Goal: Find specific page/section: Find specific page/section

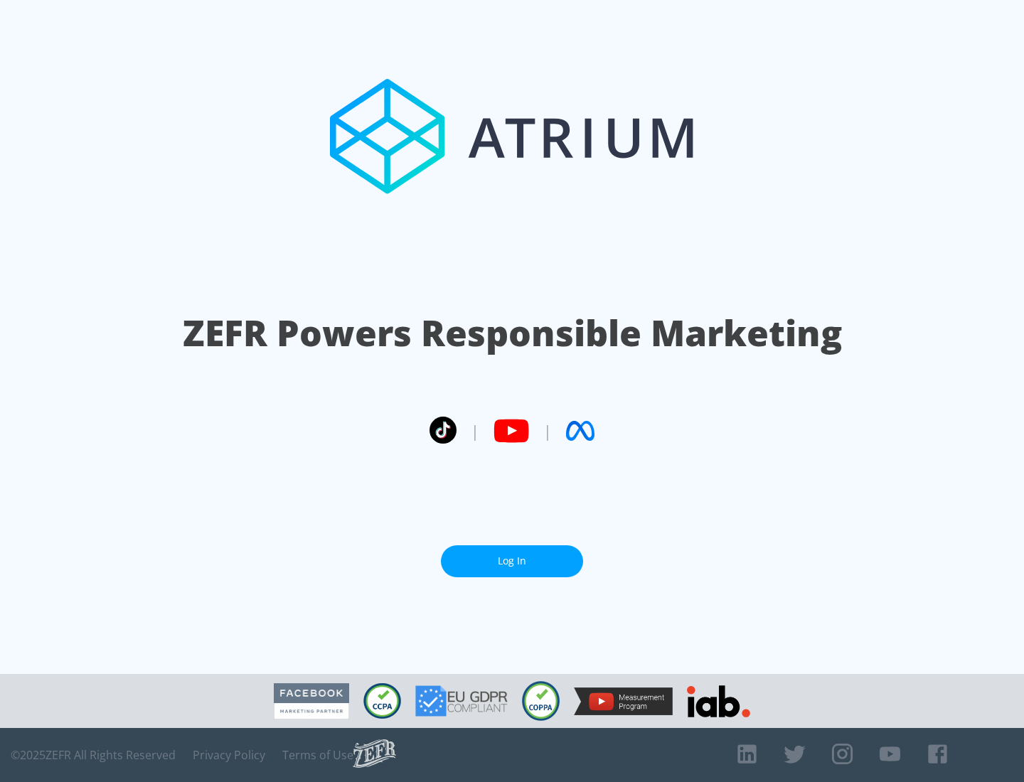
click at [512, 561] on link "Log In" at bounding box center [512, 561] width 142 height 32
